Goal: Task Accomplishment & Management: Manage account settings

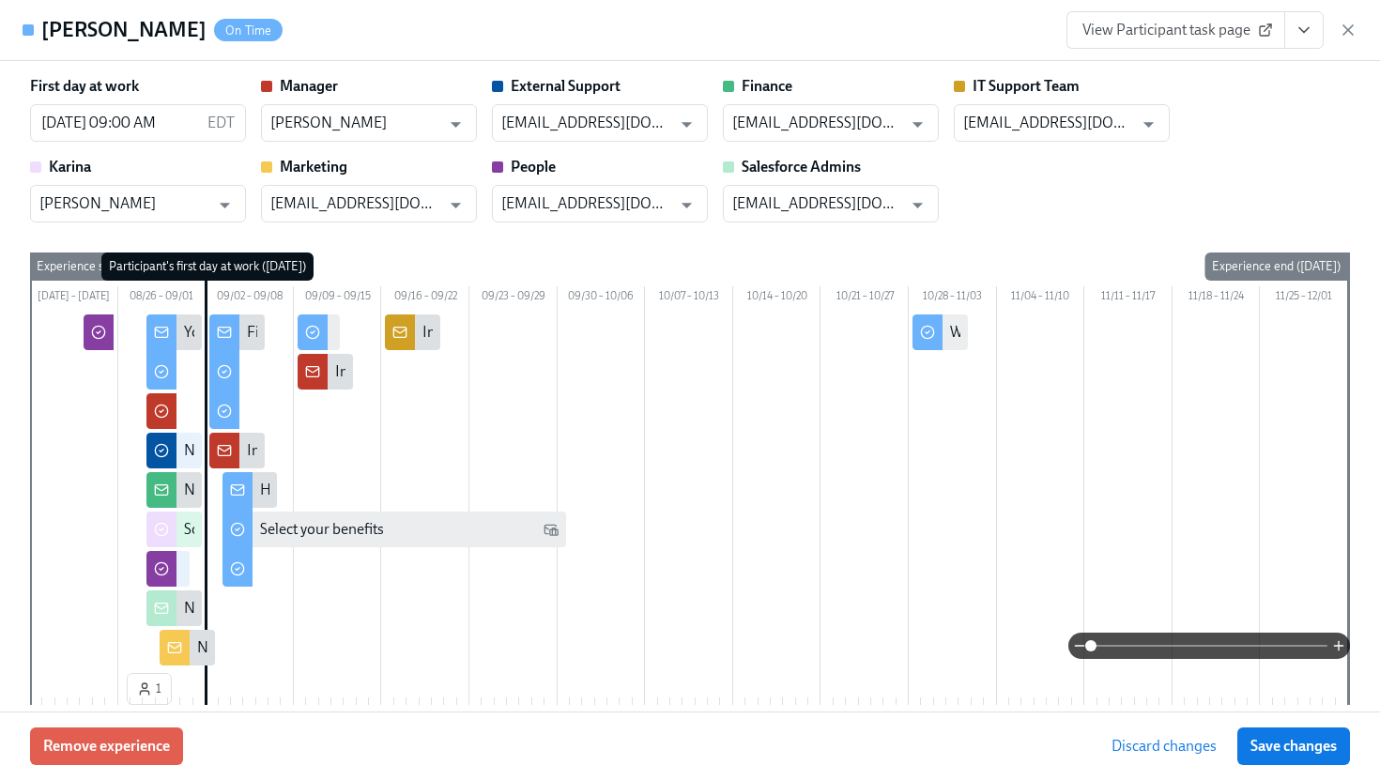
scroll to position [2412, 0]
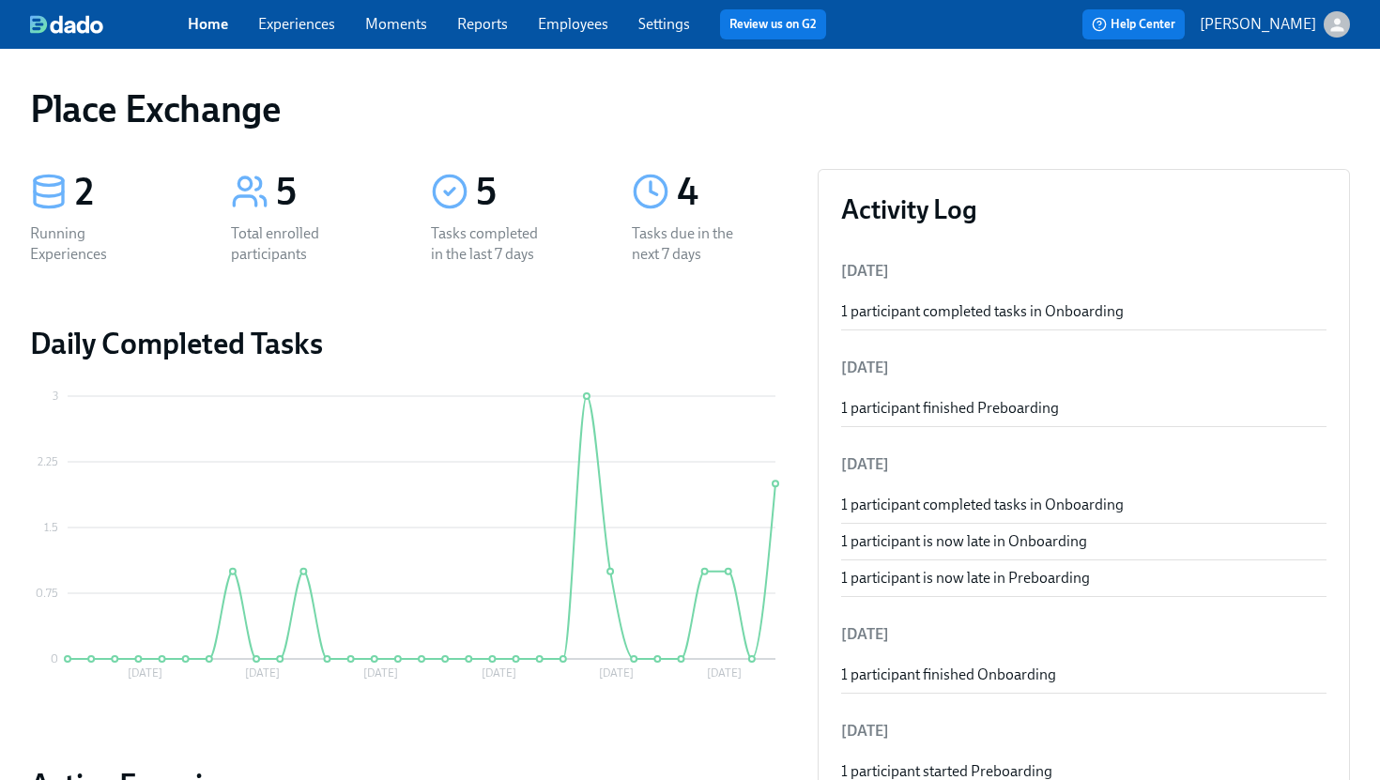
click at [299, 20] on link "Experiences" at bounding box center [296, 24] width 77 height 18
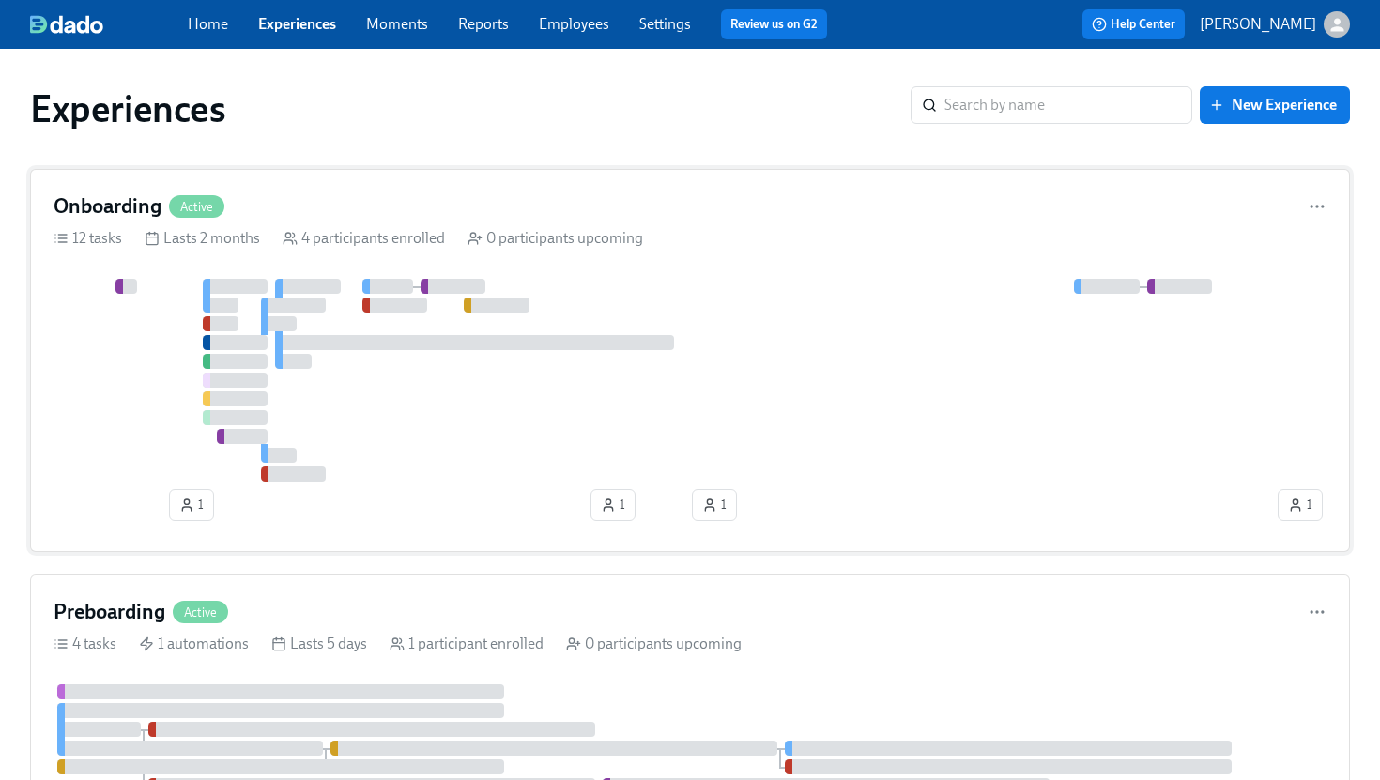
click at [481, 179] on div "Onboarding Active 12 tasks Lasts 2 months 4 participants enrolled 0 participant…" at bounding box center [690, 360] width 1320 height 383
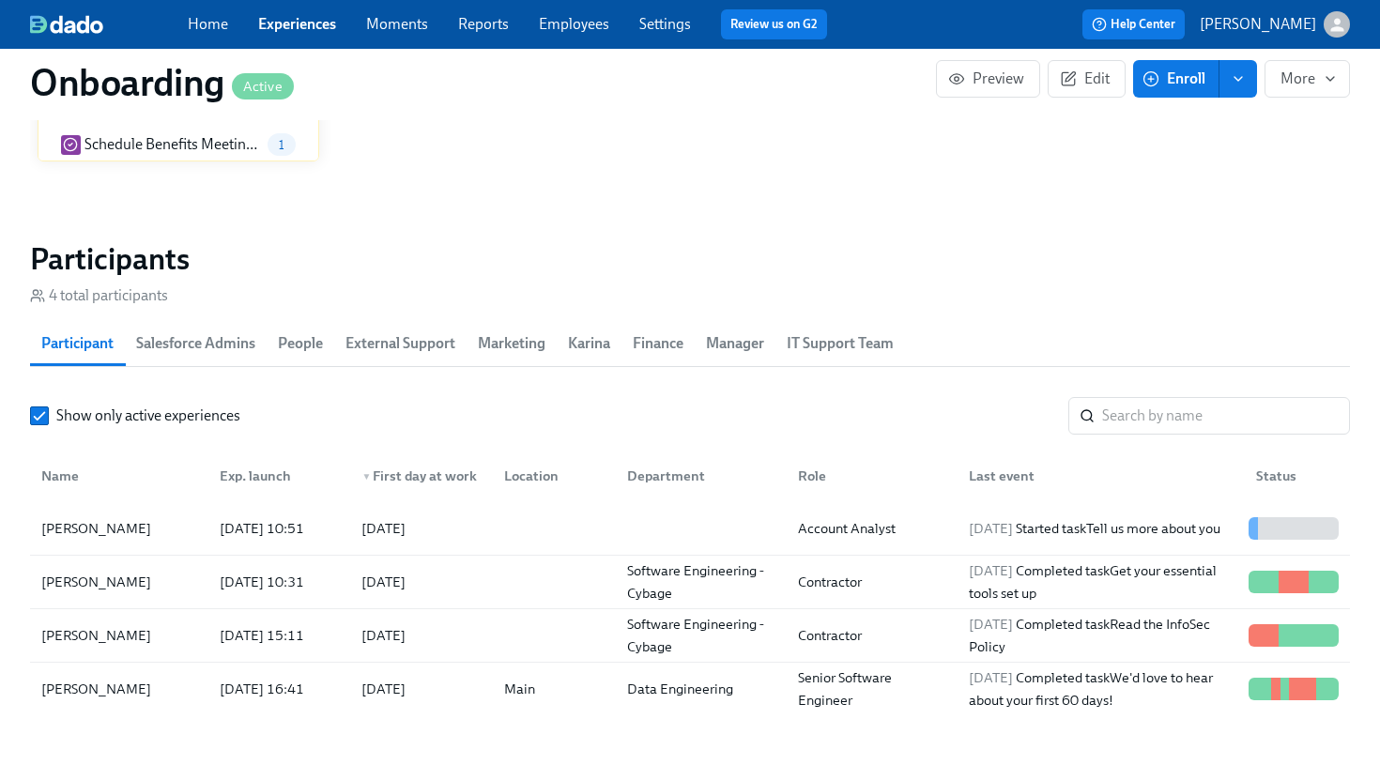
scroll to position [1629, 0]
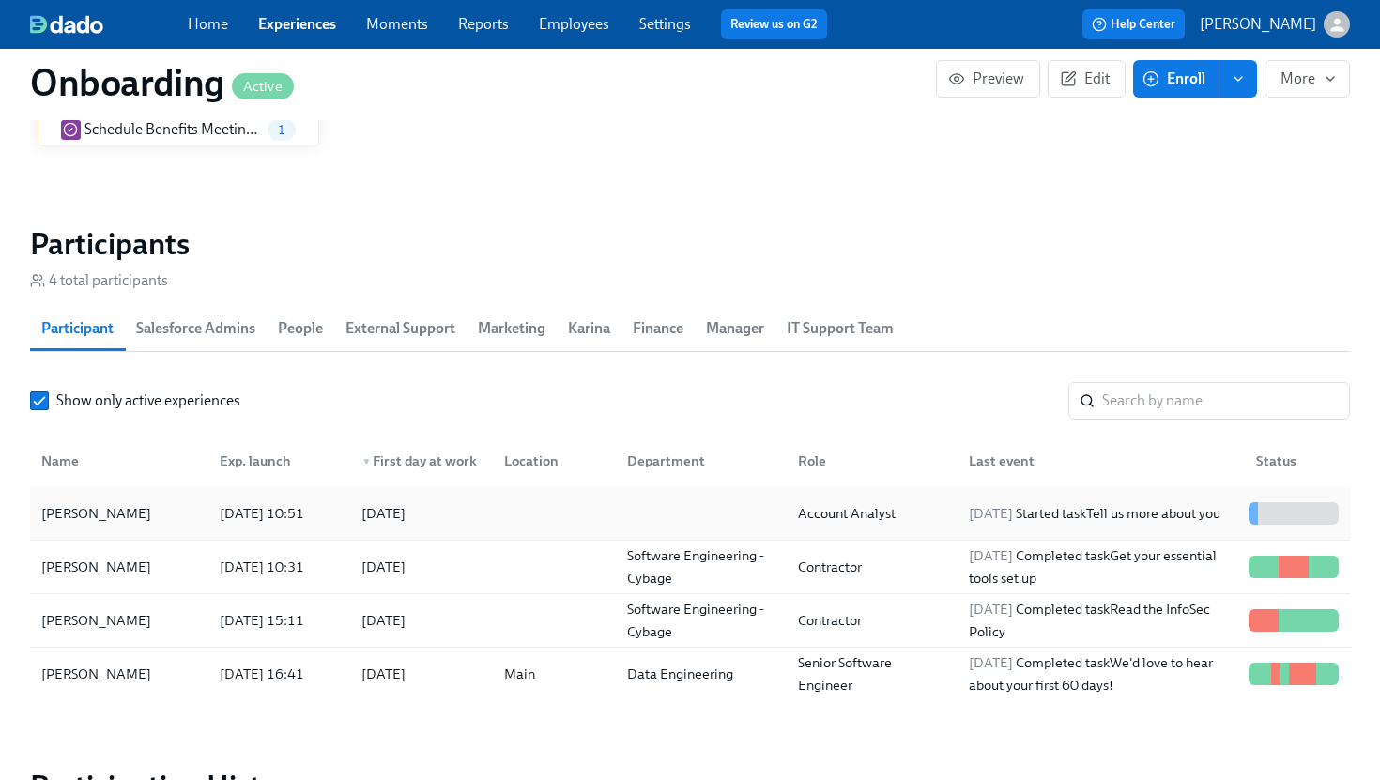
click at [91, 504] on div "[PERSON_NAME]" at bounding box center [96, 513] width 125 height 23
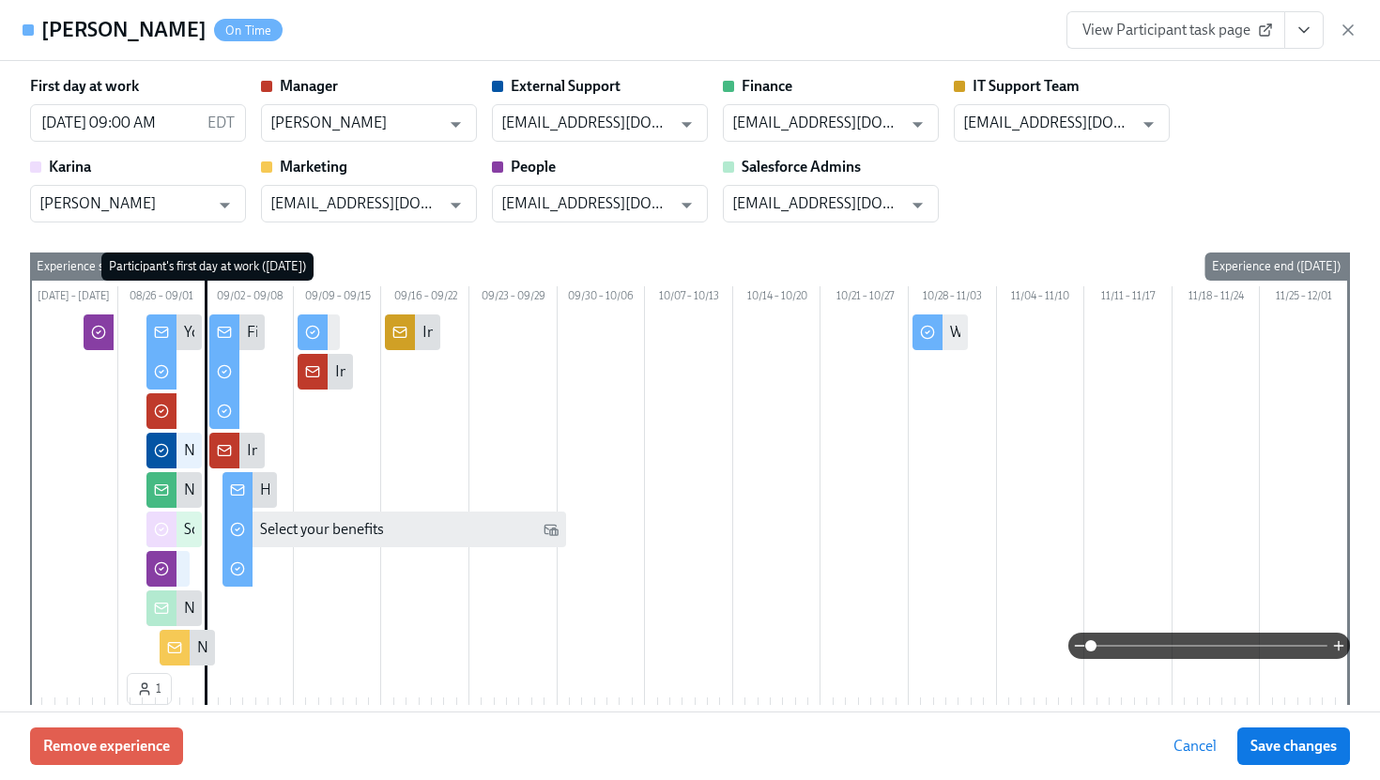
click at [1131, 745] on div "Remove experience Cancel Save changes" at bounding box center [690, 745] width 1380 height 69
click at [1297, 746] on span "Save changes" at bounding box center [1293, 746] width 86 height 19
